Goal: Transaction & Acquisition: Purchase product/service

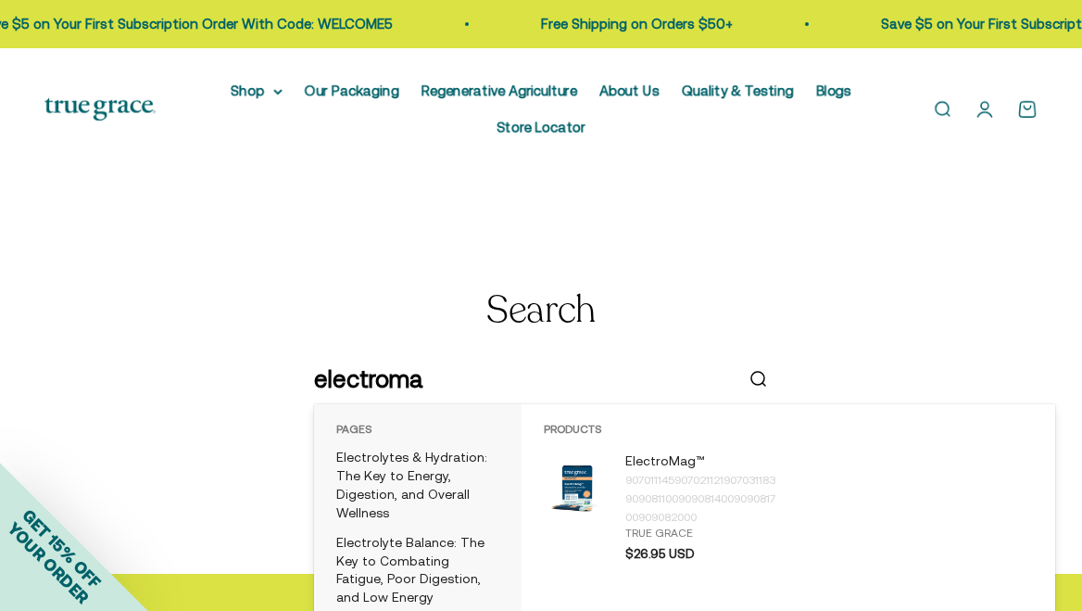
type input "electromag"
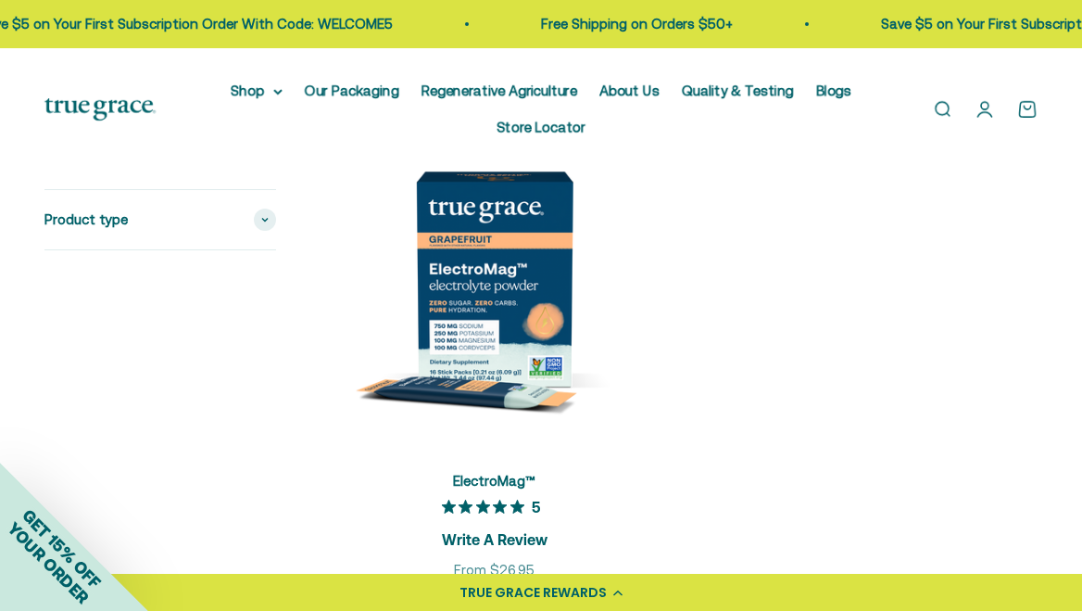
click at [521, 293] on img at bounding box center [494, 278] width 347 height 347
